Goal: Task Accomplishment & Management: Use online tool/utility

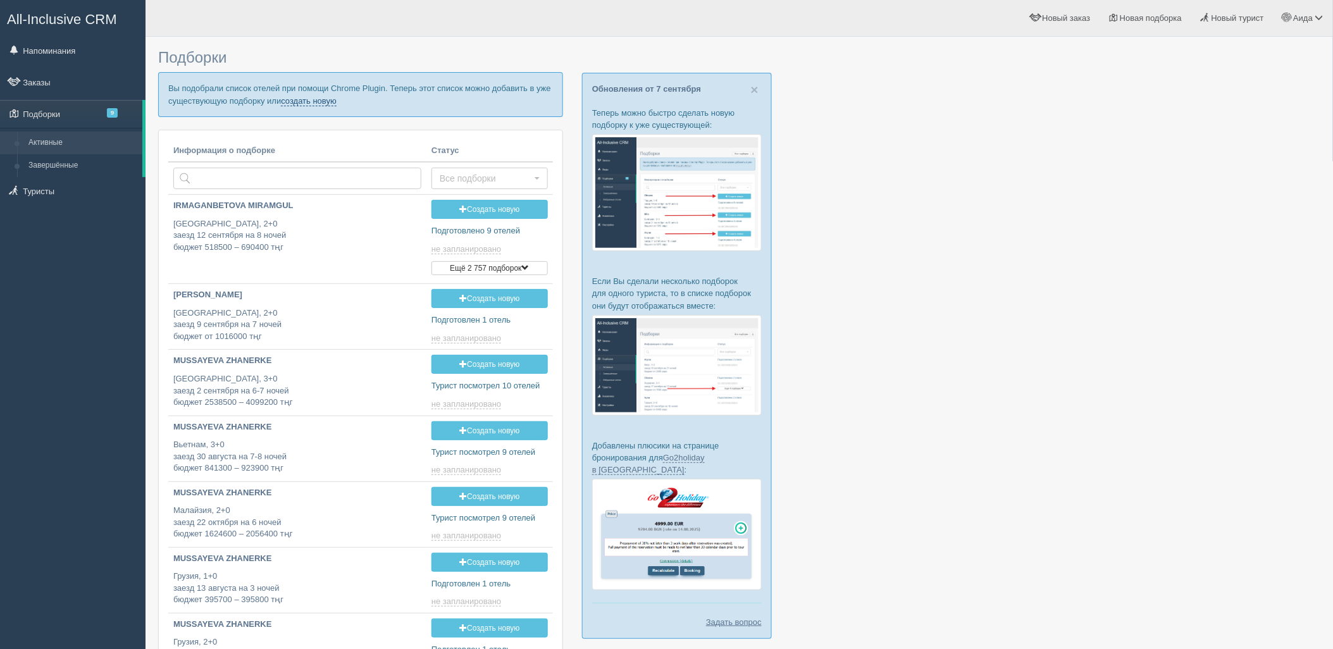
click at [295, 98] on link "создать новую" at bounding box center [309, 101] width 56 height 10
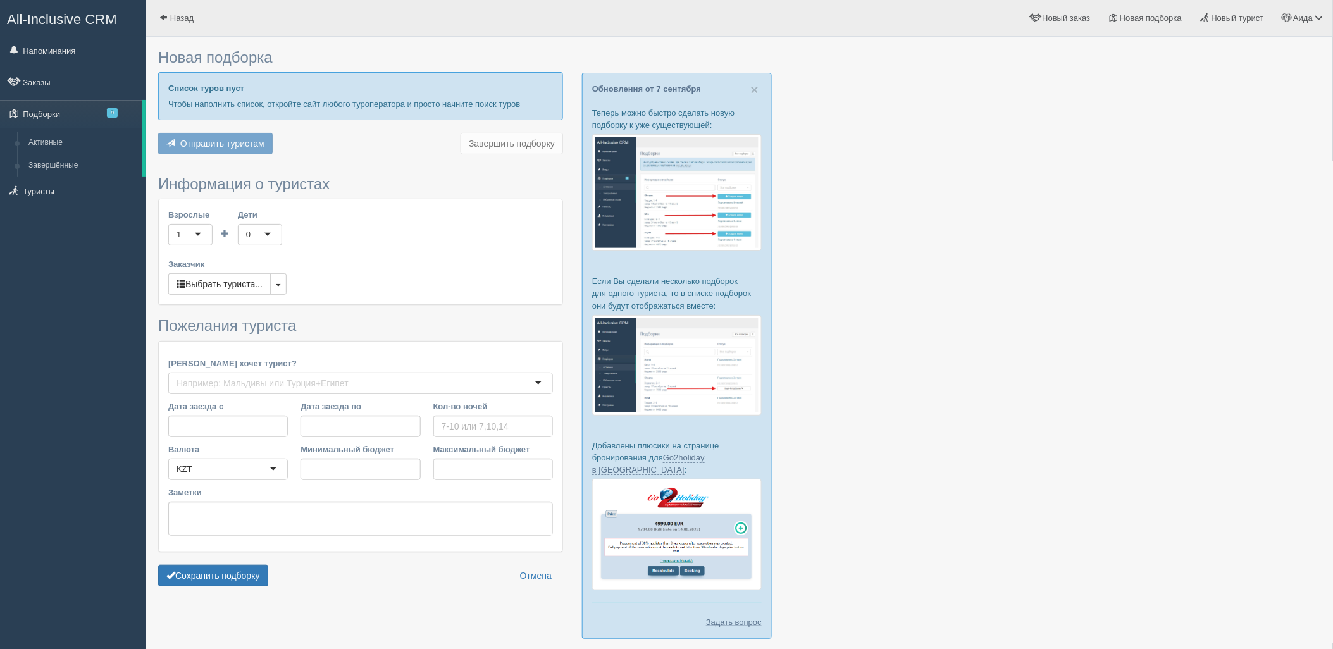
type input "7"
type input "1622700"
type input "2184200"
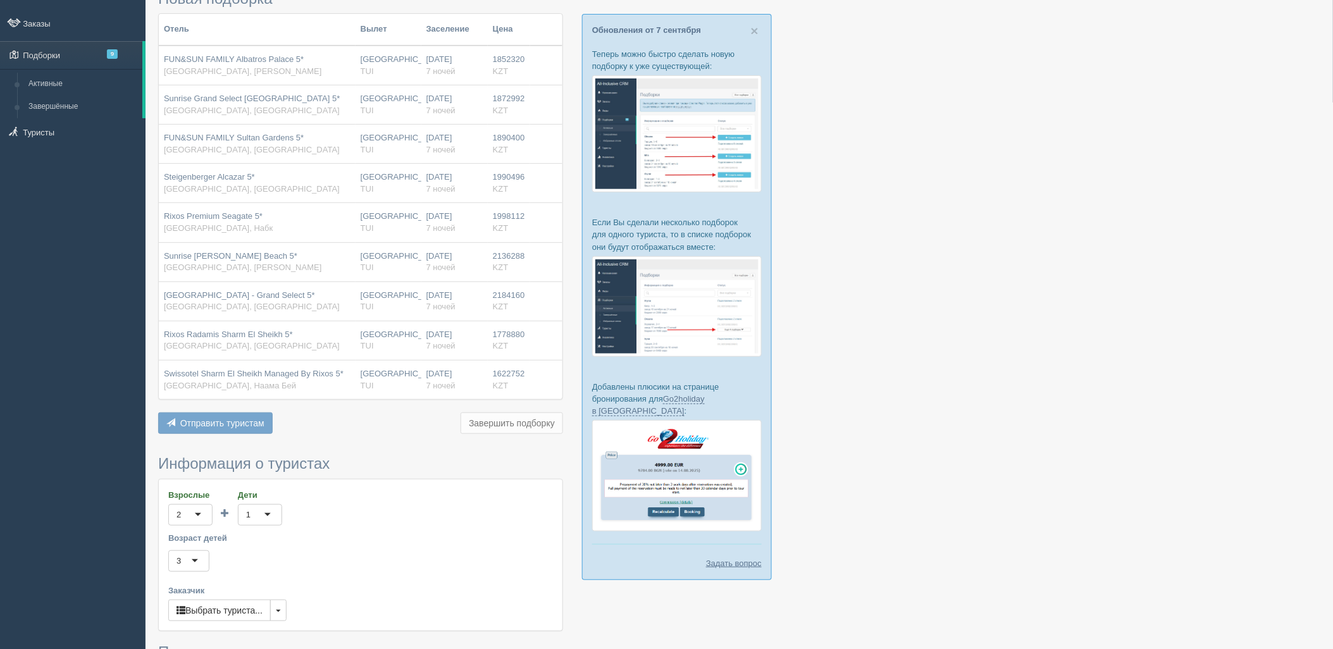
scroll to position [387, 0]
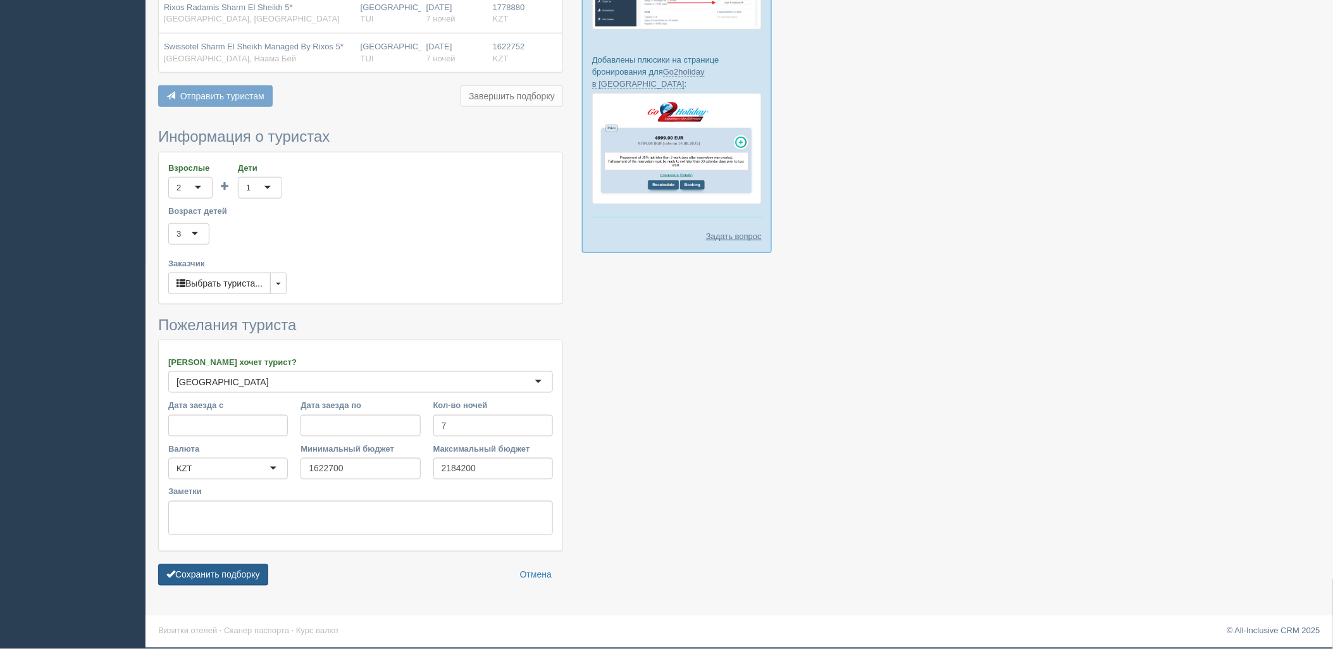
click at [241, 574] on button "Сохранить подборку" at bounding box center [213, 575] width 110 height 22
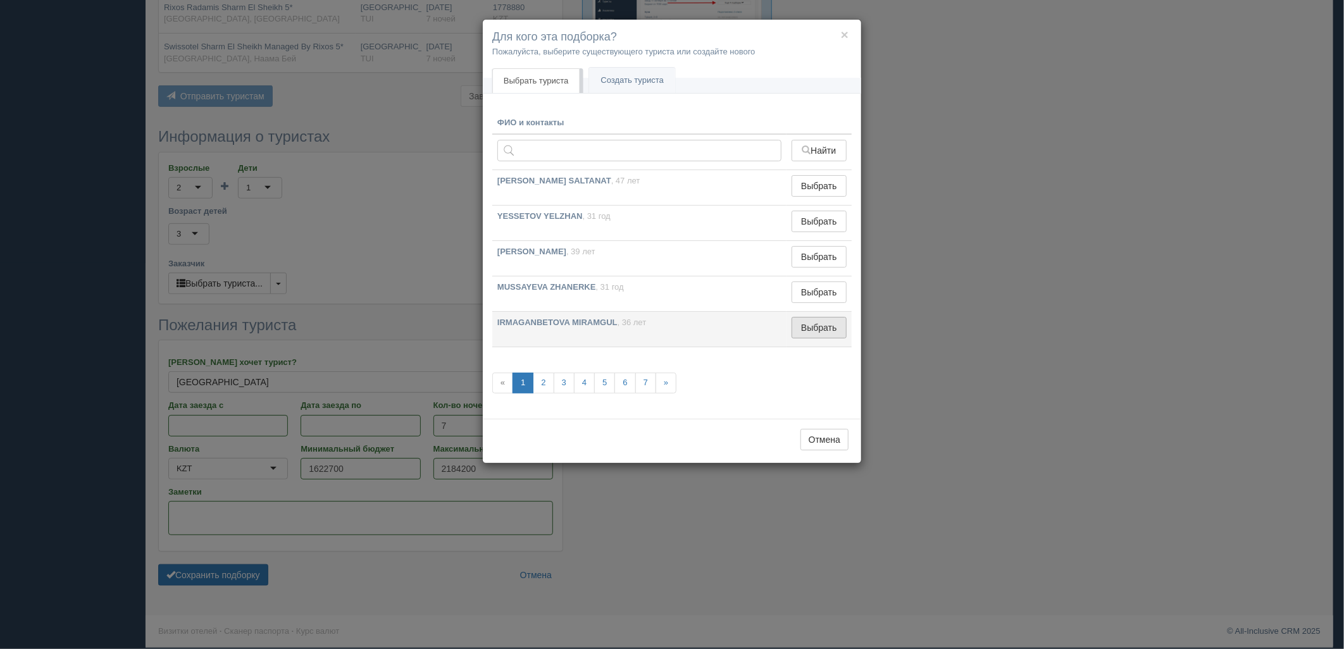
click at [829, 327] on button "Выбрать" at bounding box center [818, 328] width 55 height 22
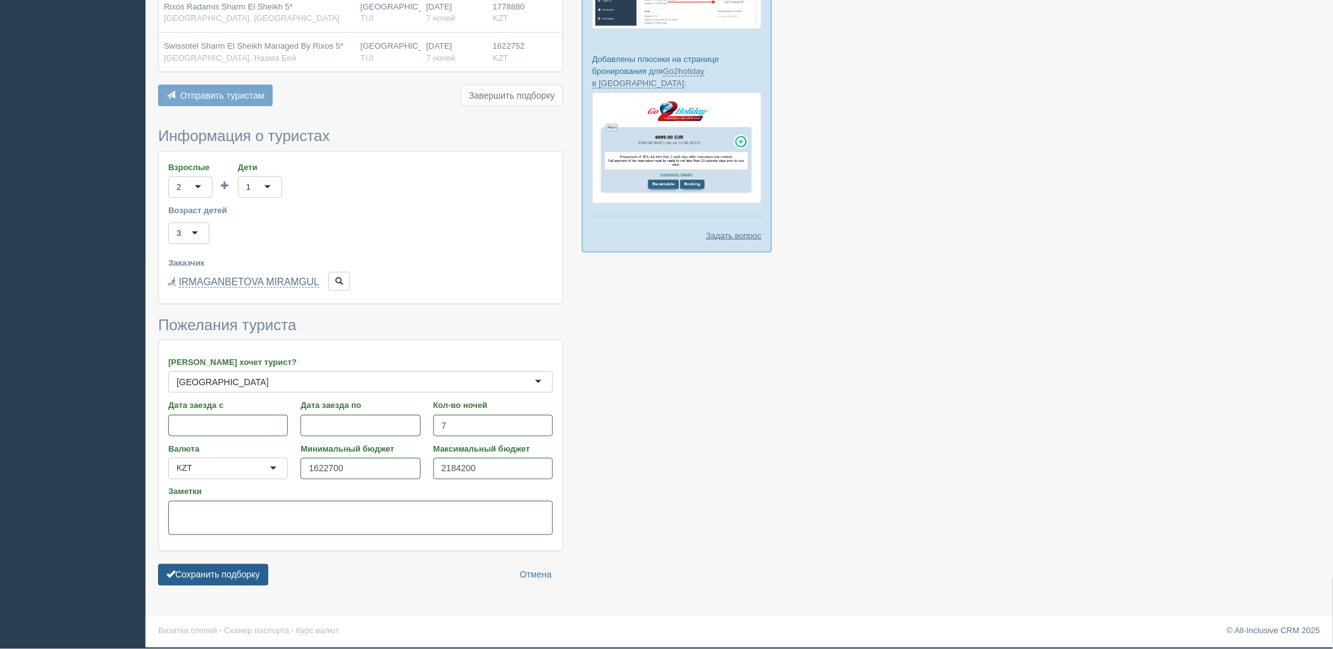
click at [257, 574] on button "Сохранить подборку" at bounding box center [213, 575] width 110 height 22
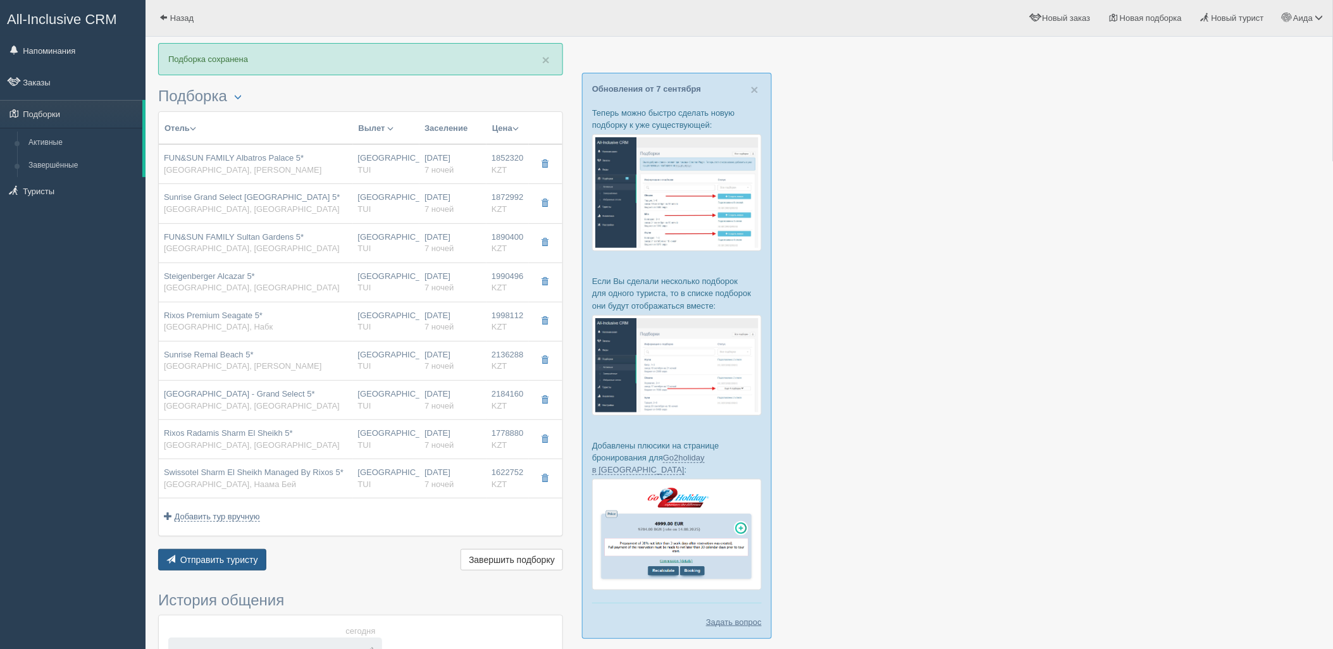
click at [239, 555] on span "Отправить туристу" at bounding box center [219, 560] width 78 height 10
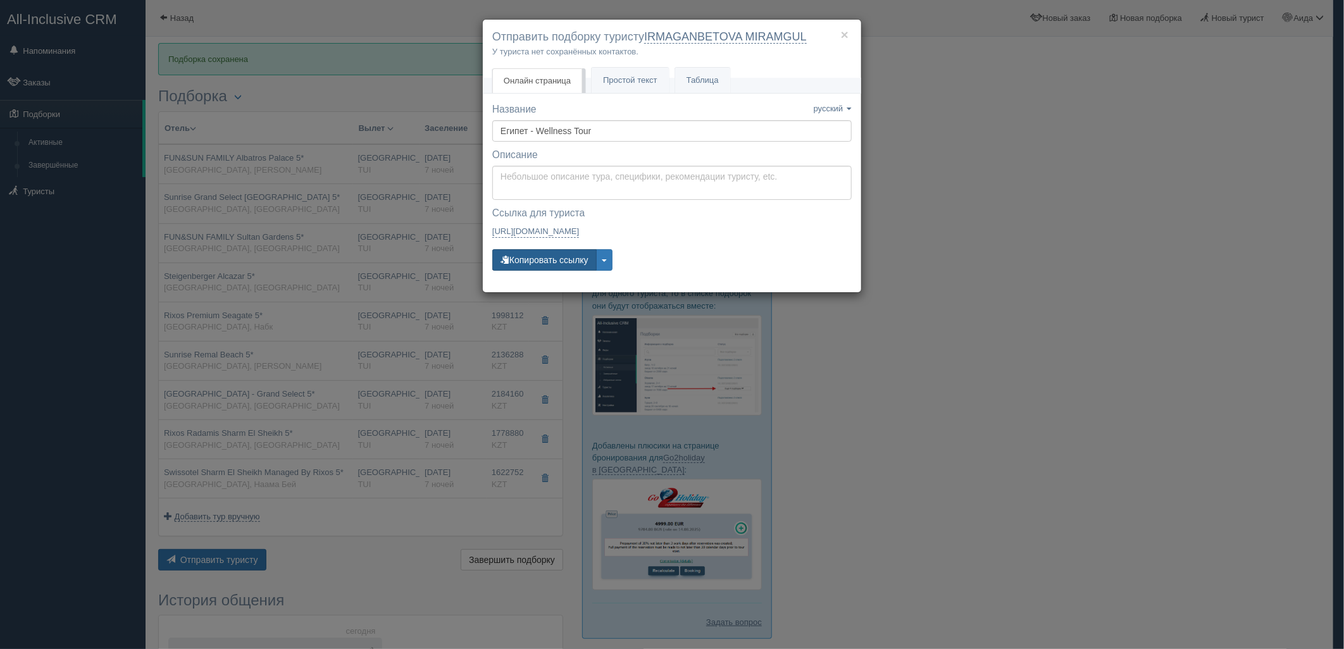
click at [564, 261] on button "Копировать ссылку" at bounding box center [544, 260] width 104 height 22
drag, startPoint x: 867, startPoint y: 273, endPoint x: 856, endPoint y: 294, distance: 23.2
click at [867, 274] on div "× Отправить подборку туристу IRMAGANBETOVA MIRAMGUL У туриста нет сохранённых к…" at bounding box center [672, 324] width 1344 height 649
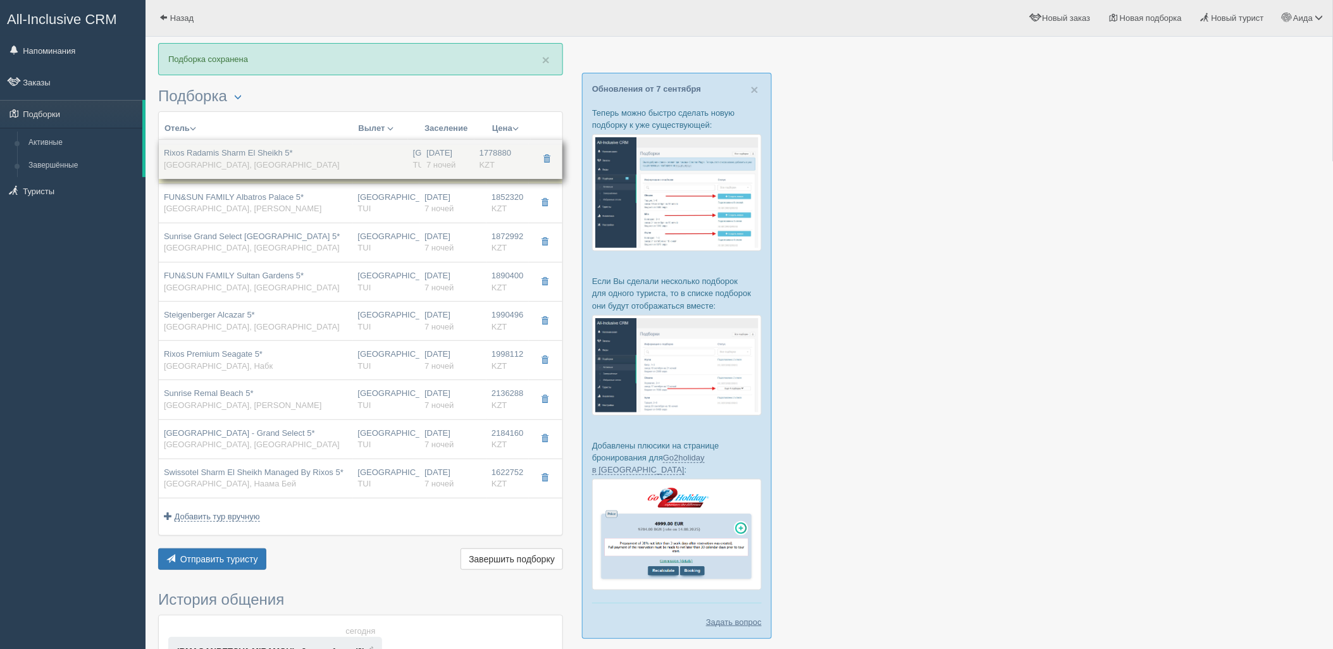
drag, startPoint x: 464, startPoint y: 434, endPoint x: 483, endPoint y: 153, distance: 281.5
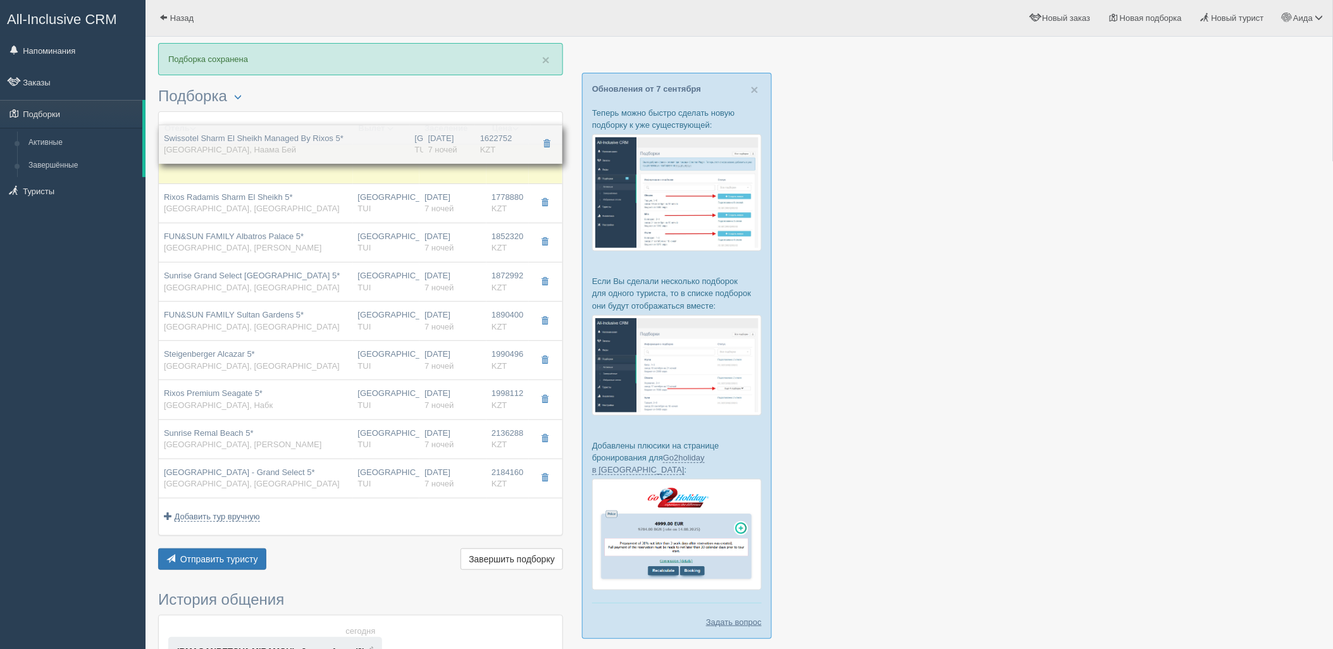
drag, startPoint x: 470, startPoint y: 485, endPoint x: 481, endPoint y: 150, distance: 335.5
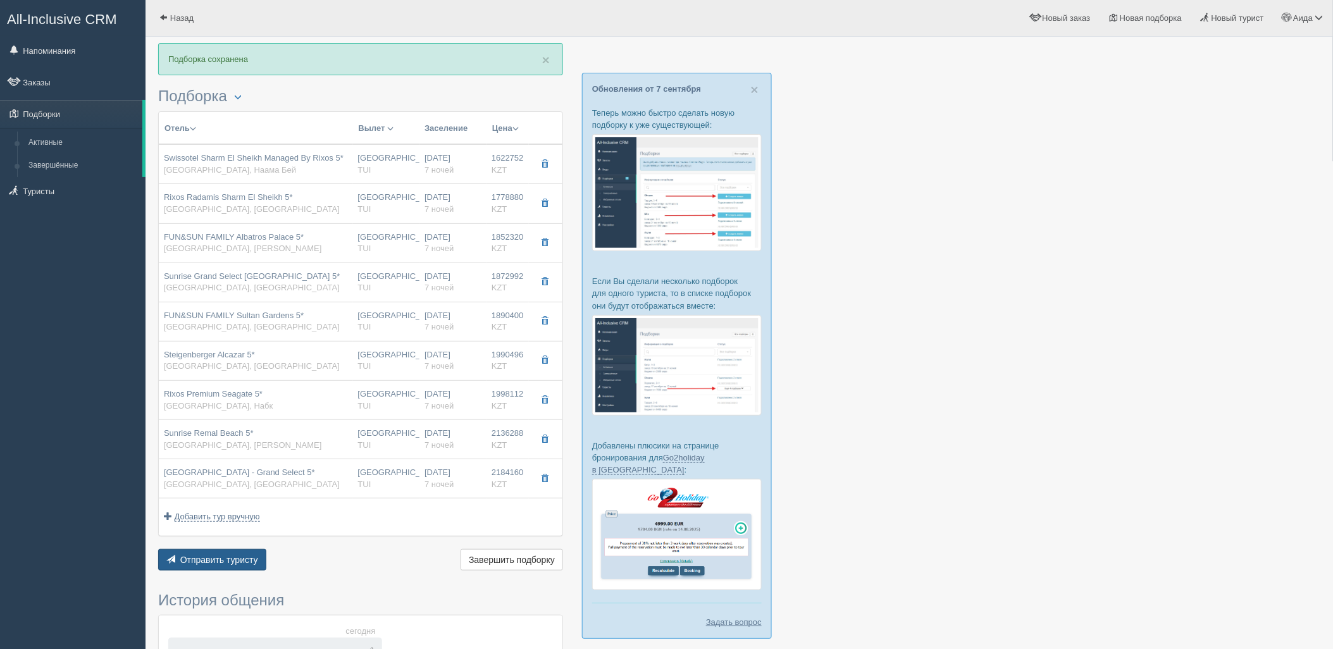
click at [259, 560] on button "Отправить туристу Отправить" at bounding box center [212, 560] width 108 height 22
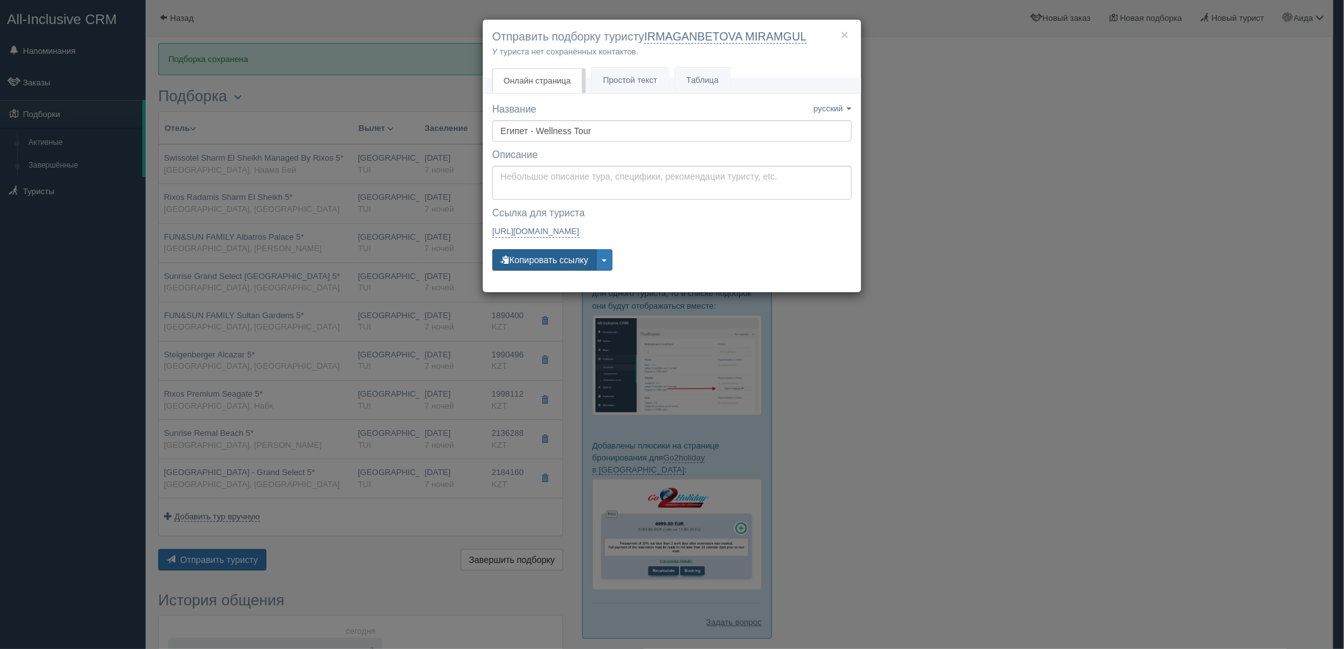
click at [538, 257] on button "Копировать ссылку" at bounding box center [544, 260] width 104 height 22
click at [1046, 161] on div "× Отправить подборку туристу IRMAGANBETOVA MIRAMGUL У туриста нет сохранённых к…" at bounding box center [672, 324] width 1344 height 649
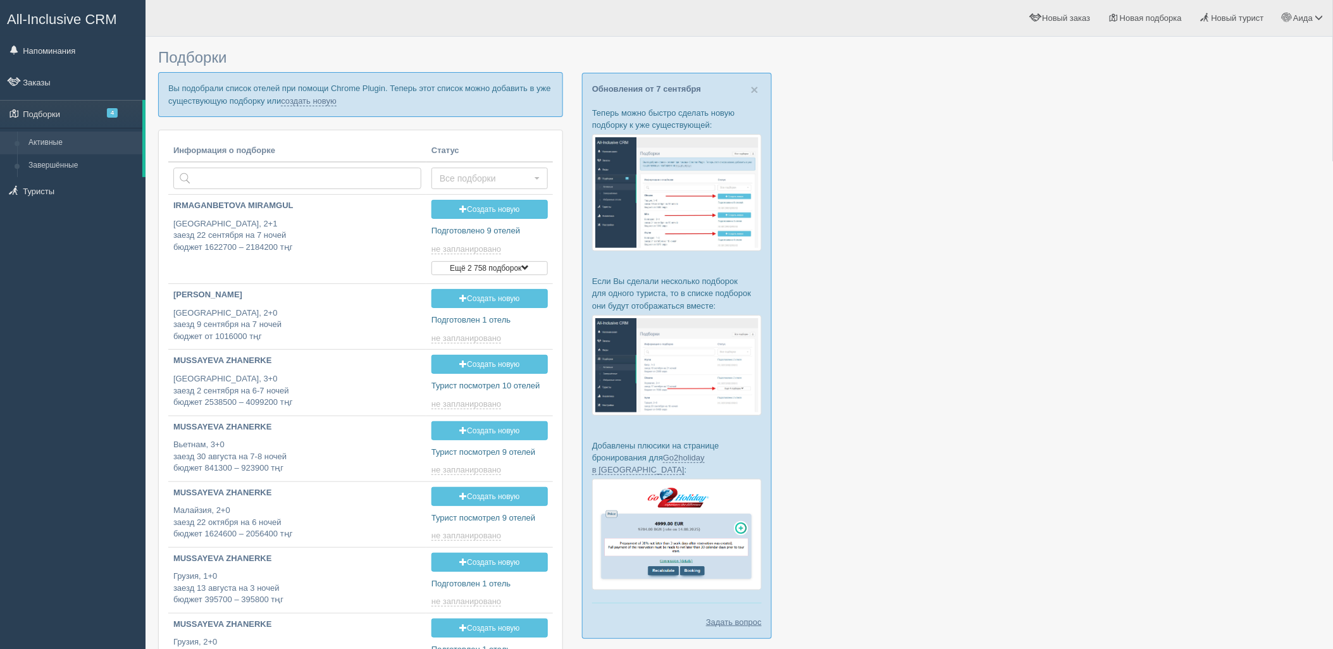
type input "[DATE] 16:50"
click at [312, 97] on link "создать новую" at bounding box center [309, 101] width 56 height 10
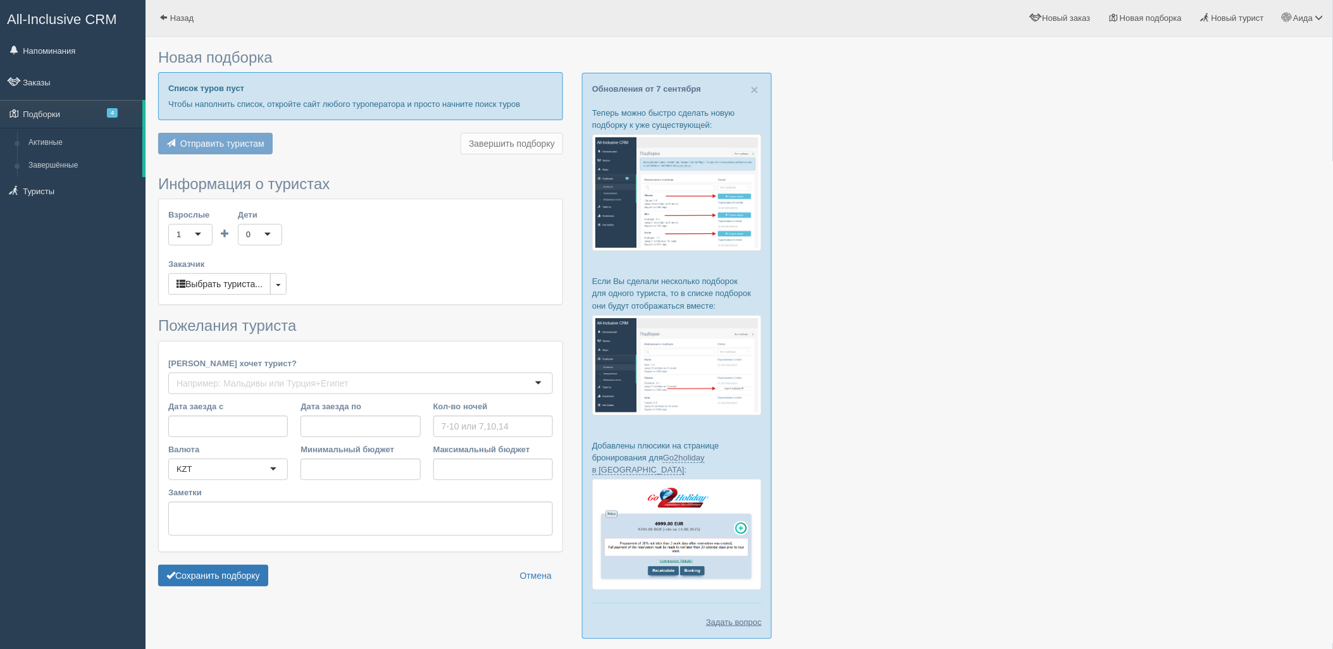
type input "7"
type input "1561100"
type input "2124800"
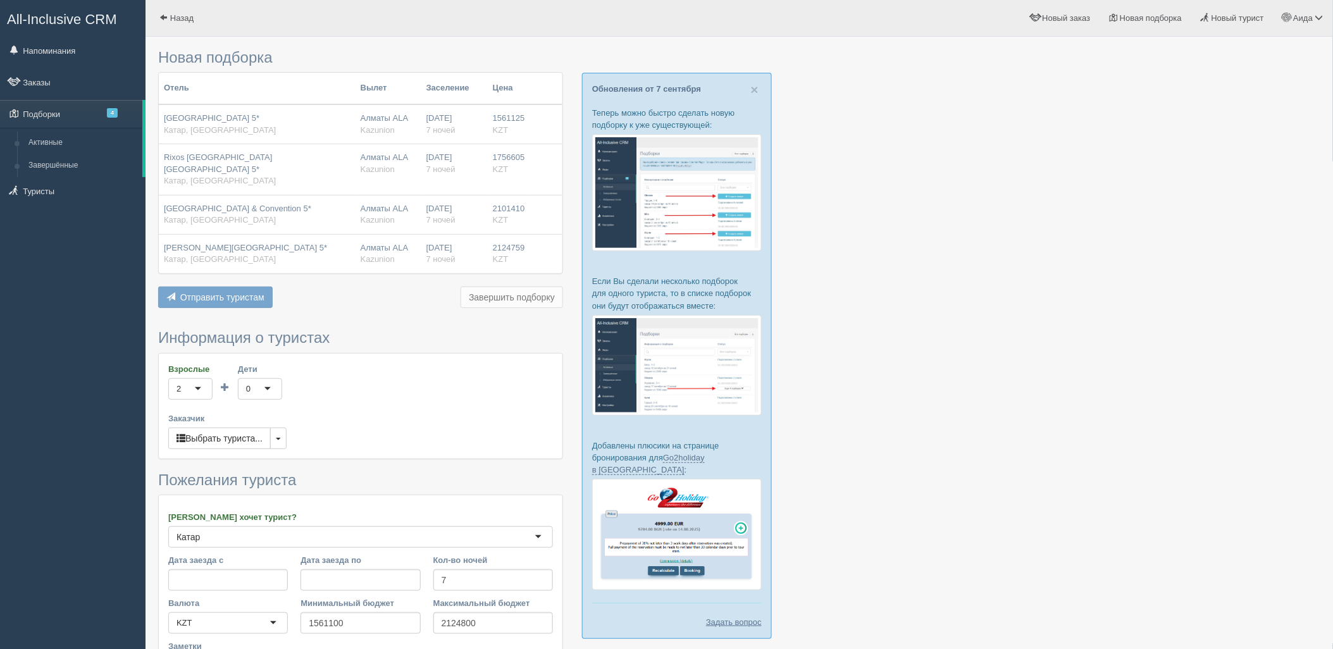
scroll to position [144, 0]
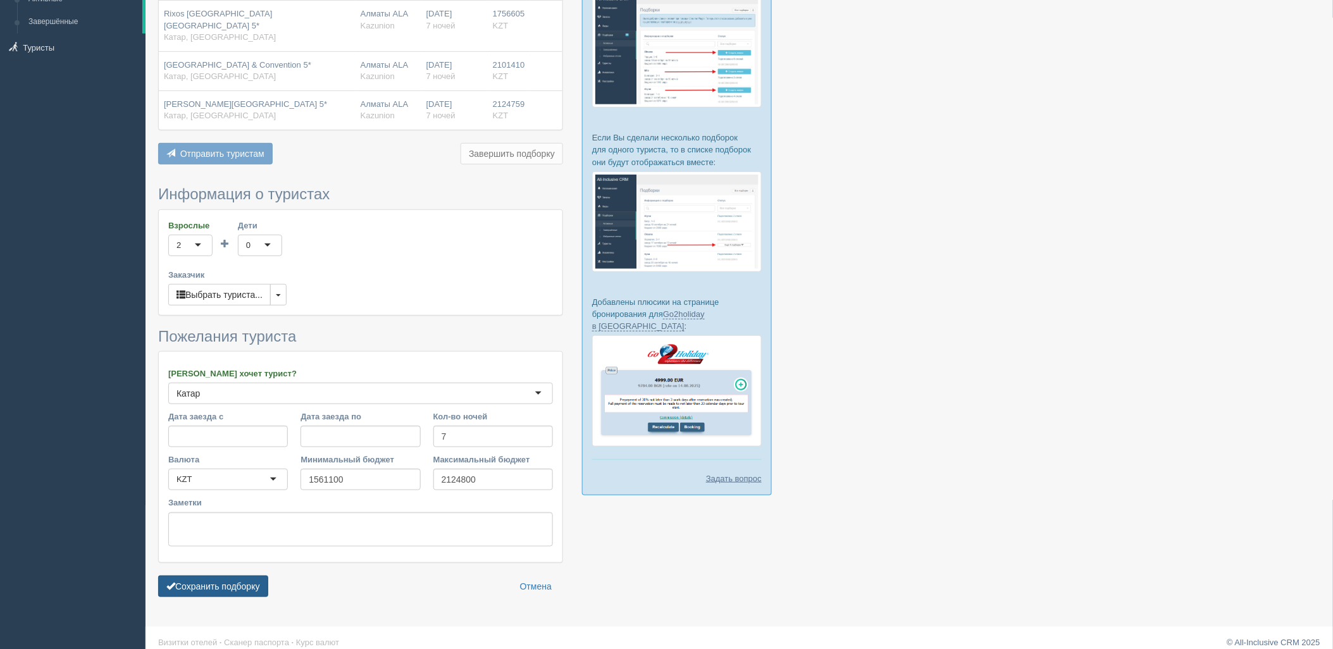
click at [260, 576] on button "Сохранить подборку" at bounding box center [213, 587] width 110 height 22
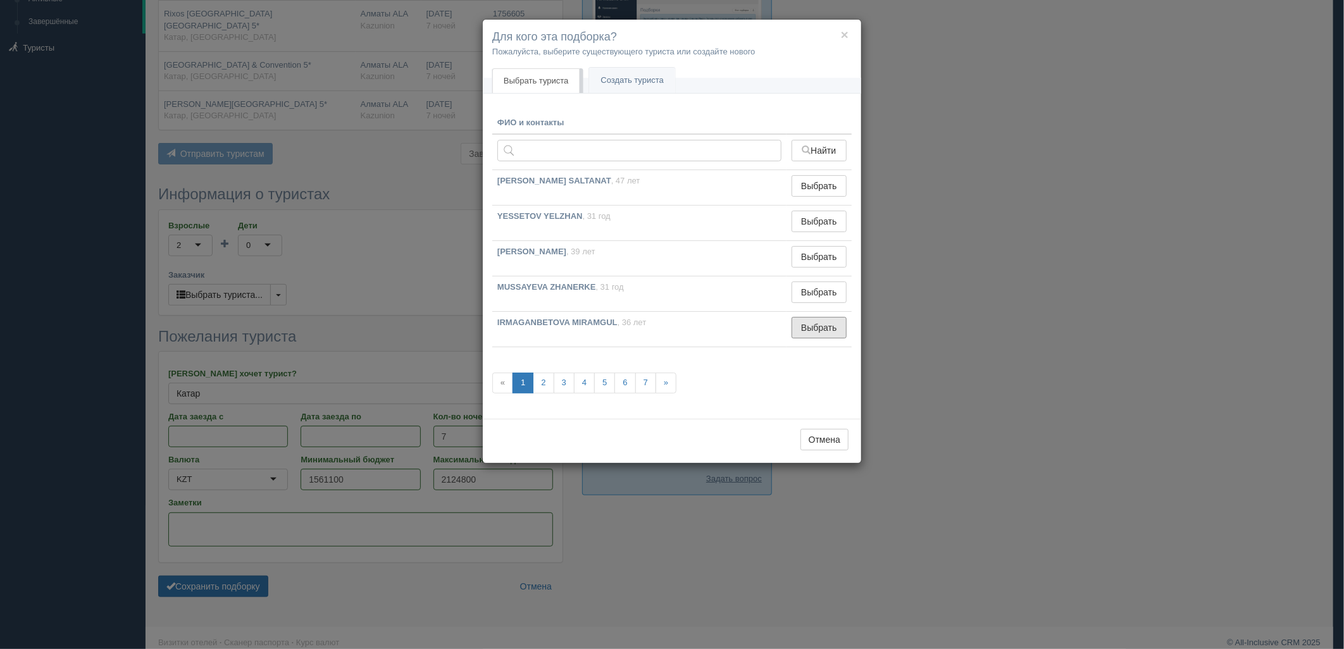
click at [829, 325] on button "Выбрать" at bounding box center [818, 328] width 55 height 22
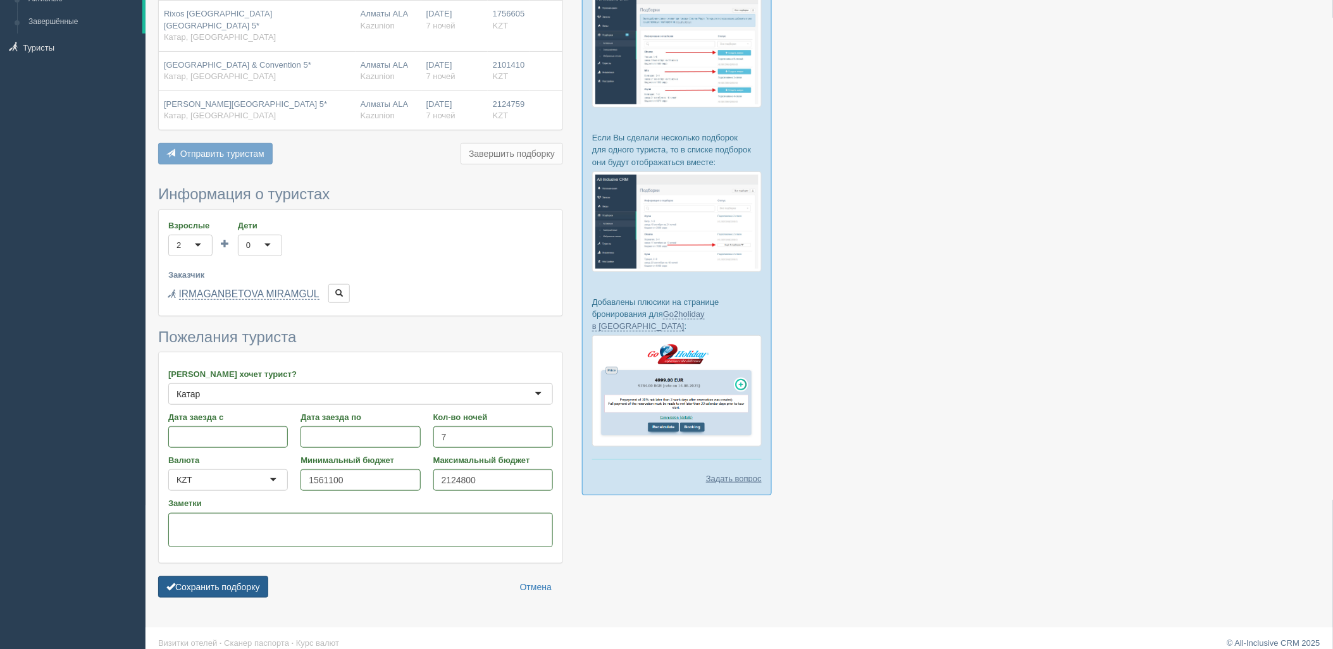
click at [243, 579] on button "Сохранить подборку" at bounding box center [213, 587] width 110 height 22
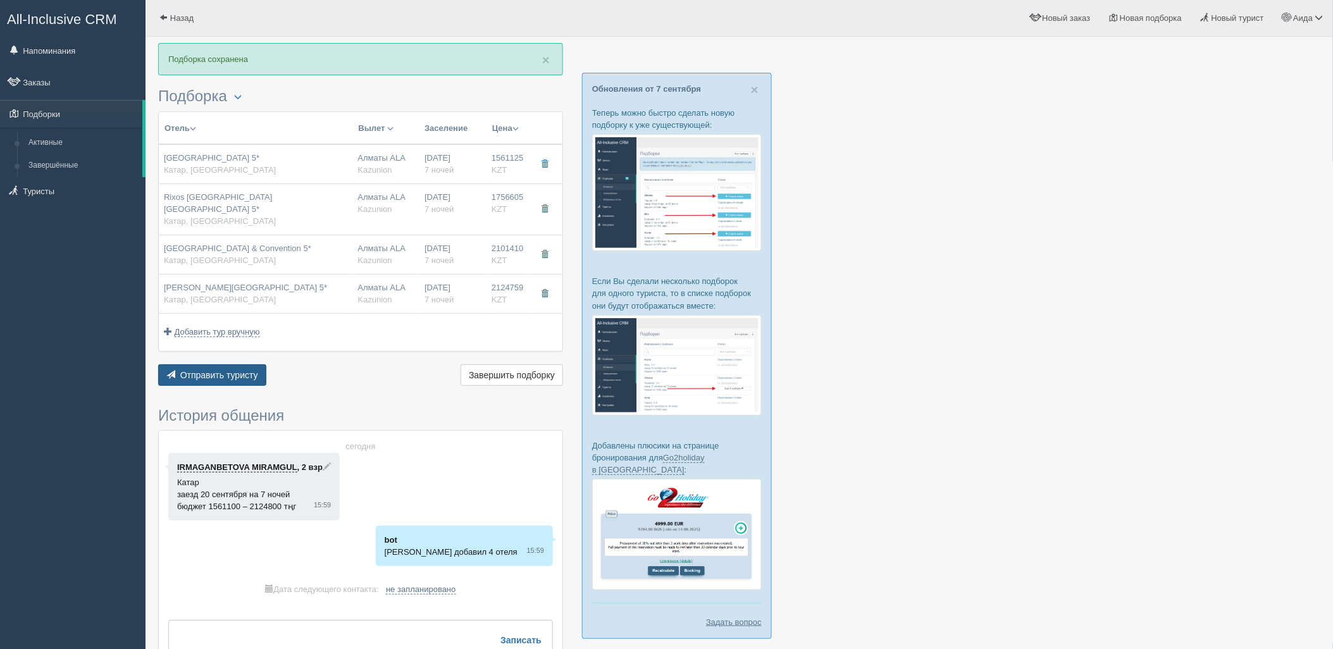
click at [233, 364] on button "Отправить туристу Отправить" at bounding box center [212, 375] width 108 height 22
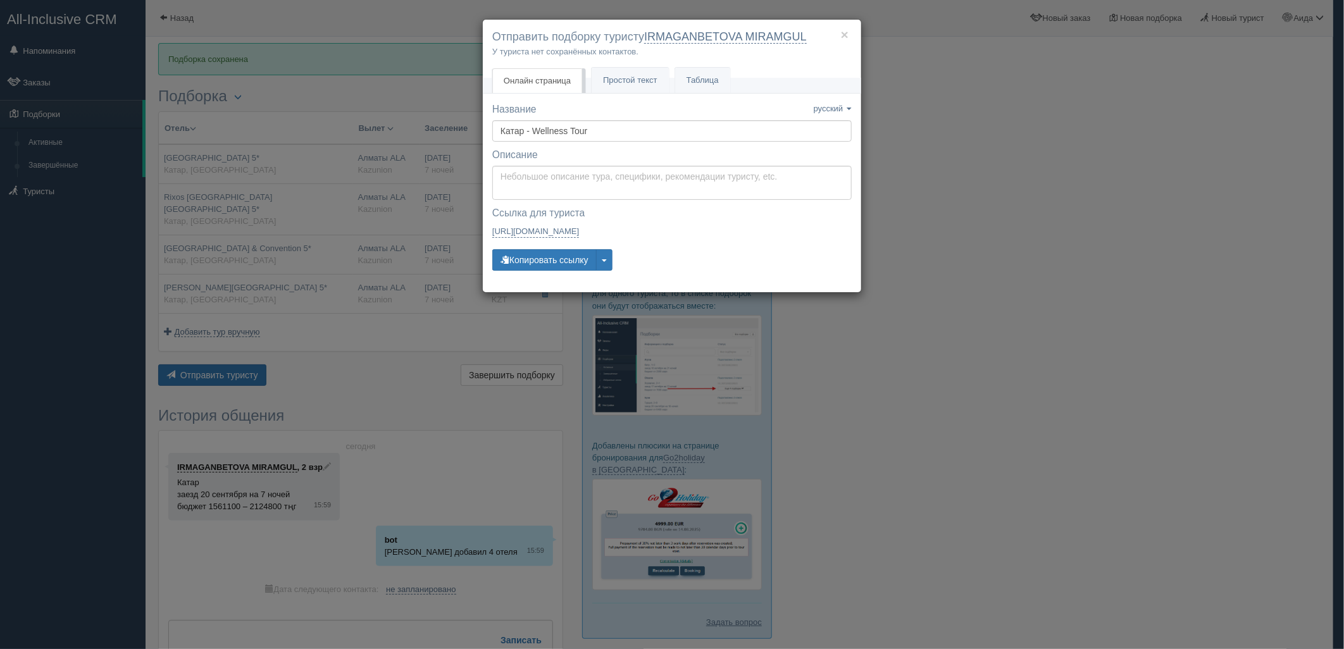
click at [578, 273] on div "Название Название сохранено русский english eesti latviešu polski українська ру…" at bounding box center [671, 192] width 359 height 180
click at [578, 263] on button "Копировать ссылку" at bounding box center [544, 260] width 104 height 22
click at [548, 273] on div "Название Название сохранено русский english eesti latviešu polski українська ру…" at bounding box center [671, 192] width 359 height 180
click at [548, 268] on button "Копировать ссылку" at bounding box center [544, 260] width 104 height 22
